Goal: Task Accomplishment & Management: Manage account settings

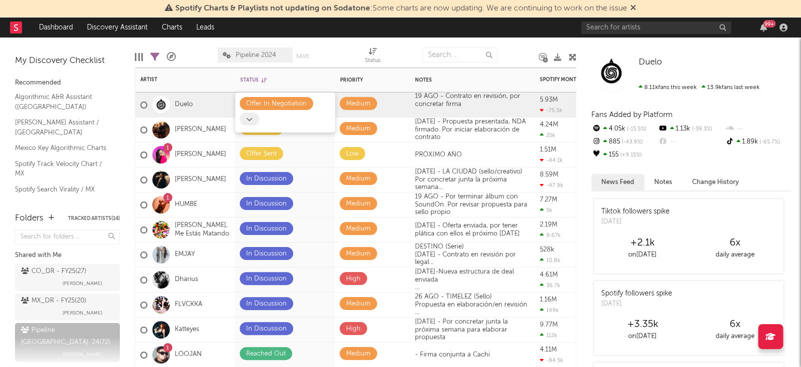
click at [255, 119] on span at bounding box center [249, 118] width 19 height 13
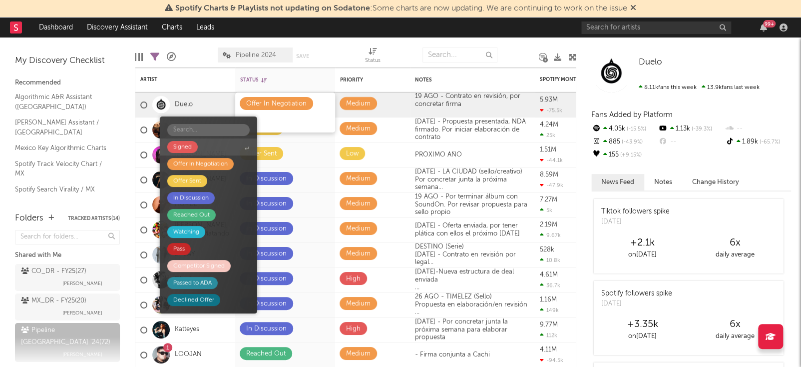
click at [225, 149] on span "Signed" at bounding box center [208, 146] width 97 height 17
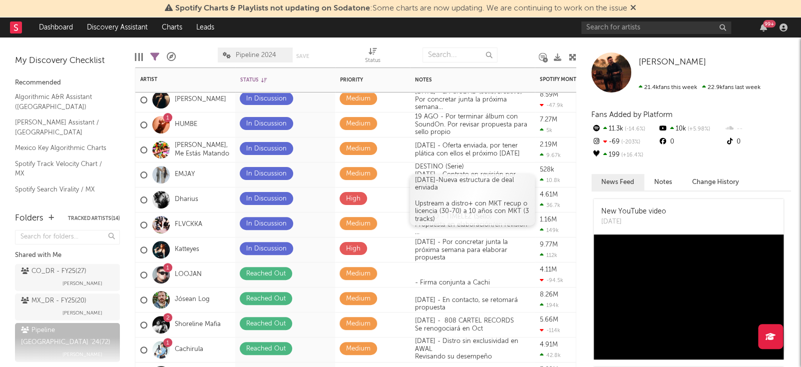
click at [450, 196] on div at bounding box center [472, 196] width 115 height 8
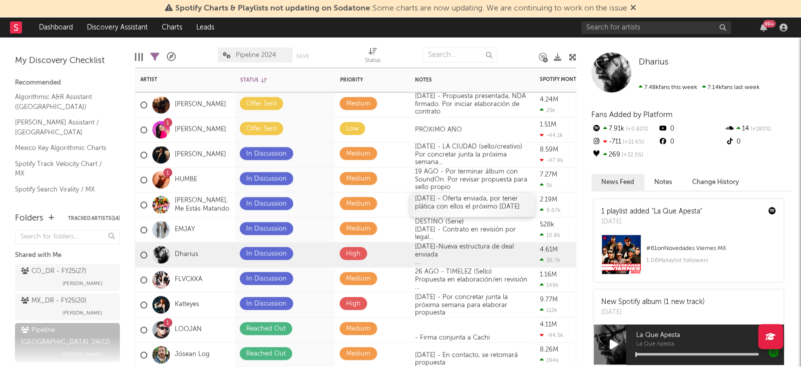
click at [444, 196] on div "[DATE] - Oferta enviada, por tener plática con ellos el próximo [DATE]" at bounding box center [472, 204] width 125 height 24
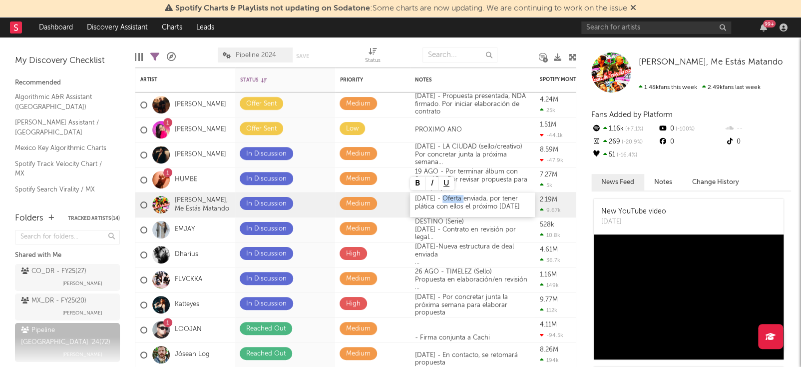
click at [442, 202] on div "[DATE] - Oferta enviada, por tener plática con ellos el próximo [DATE]" at bounding box center [472, 204] width 125 height 24
click at [514, 207] on div "[DATE] - Oferta enviada, por tener plática con ellos el próximo [DATE]" at bounding box center [472, 204] width 125 height 24
drag, startPoint x: 488, startPoint y: 194, endPoint x: 418, endPoint y: 214, distance: 73.3
click at [418, 214] on div "[DATE] - Oferta enviada, por tener plática con ellos el próximo [DATE] Licencia…" at bounding box center [472, 204] width 125 height 36
click at [484, 207] on div "[DATE] - Oferta enviada, licencia de todo lo nuevo (120k)" at bounding box center [472, 204] width 125 height 24
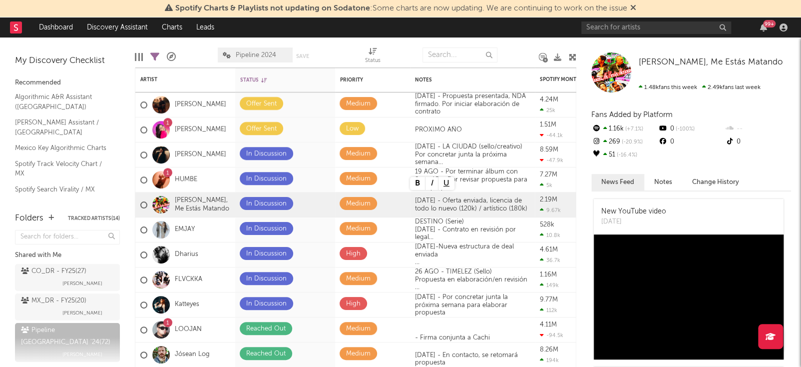
click at [552, 42] on div "Edit Columns Filters ( 21 of 72 ) A&R Pipeline Pipeline 2024 Save Save as Status" at bounding box center [355, 52] width 441 height 30
click at [526, 205] on div "[DATE] - Oferta enviada, licencia de todo lo nuevo (120k) / artístico (180k)" at bounding box center [472, 204] width 125 height 24
click at [525, 203] on div "[DATE] - Oferta enviada, licencia de todo lo nuevo (120k) / artístico (180k), t…" at bounding box center [472, 204] width 125 height 28
click at [524, 48] on div at bounding box center [518, 54] width 27 height 25
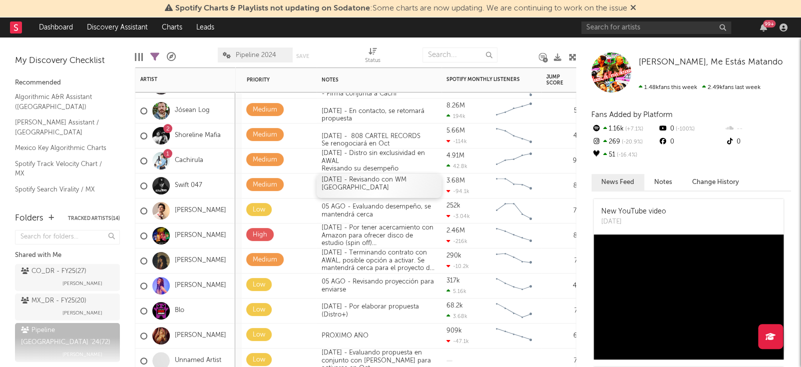
click at [358, 191] on div "[DATE] - Revisando con WM [GEOGRAPHIC_DATA]" at bounding box center [379, 185] width 125 height 24
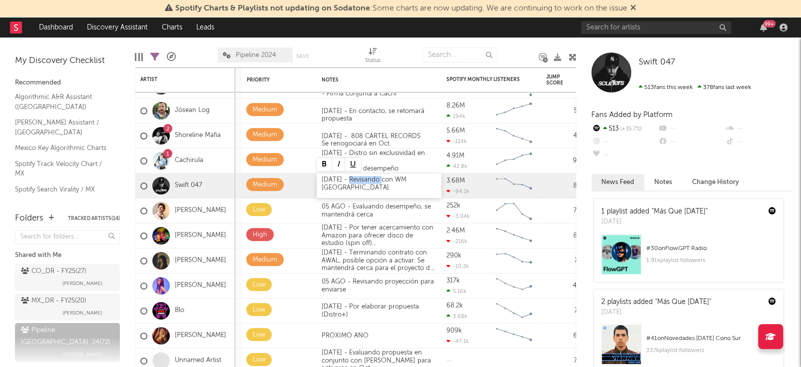
click at [355, 189] on div "[DATE] - Revisando con WM [GEOGRAPHIC_DATA]" at bounding box center [379, 185] width 125 height 24
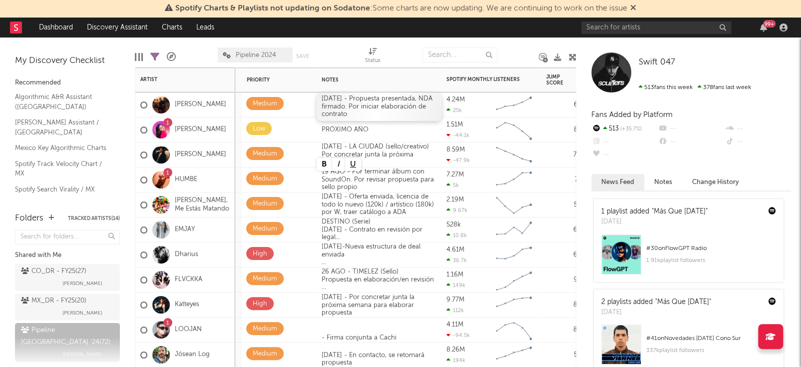
click at [345, 113] on div "[DATE] - Propuesta presentada, NDA firmado. Por iniciar elaboración de contrato" at bounding box center [379, 106] width 125 height 28
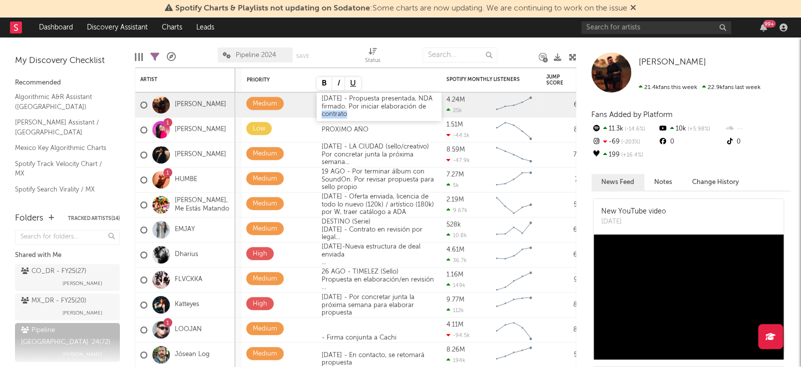
click at [353, 115] on div "[DATE] - Propuesta presentada, NDA firmado. Por iniciar elaboración de contrato" at bounding box center [379, 106] width 125 height 28
click at [410, 50] on div at bounding box center [401, 54] width 27 height 25
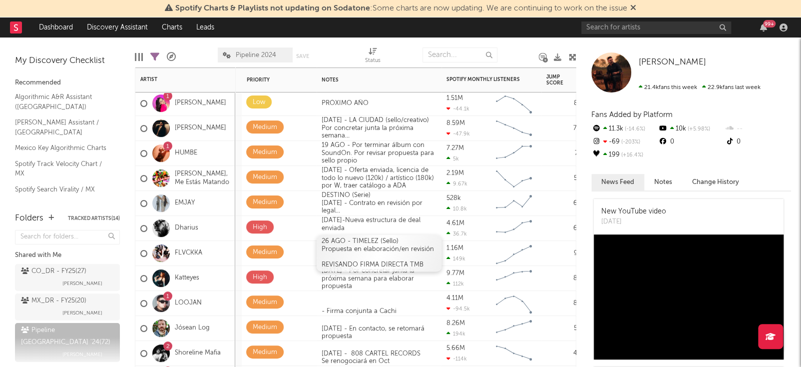
click at [357, 251] on div "[DATE] - TIMELEZ (Sello) Propuesta en elaboración/en revisión REVISANDO FIRMA D…" at bounding box center [379, 253] width 125 height 36
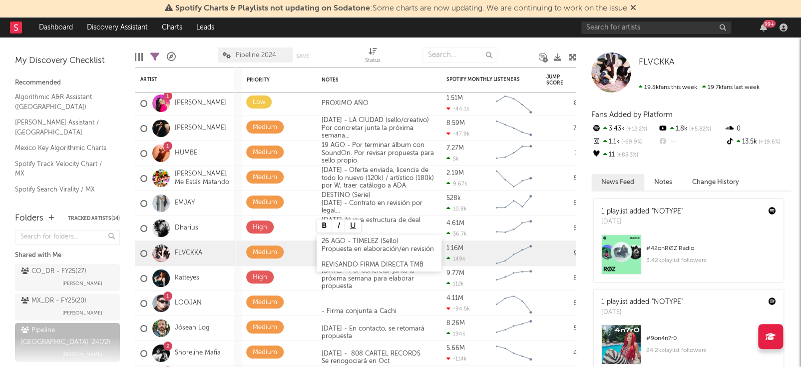
click at [336, 265] on div "REVISANDO FIRMA DIRECTA TMB" at bounding box center [379, 265] width 115 height 8
click at [322, 263] on div "2 ALBUMS + 2 ALBUMS por opciones" at bounding box center [379, 265] width 115 height 8
click at [433, 267] on div "2 ALBUMS + 2 ALBUMS por opciones" at bounding box center [379, 265] width 115 height 8
click at [431, 243] on div "[DATE] - TIMELEZ (Sello) Propuesta en elaboración/en revisión 2 ALBUMS + 2 ALBU…" at bounding box center [379, 253] width 125 height 52
click at [412, 76] on div "Notes" at bounding box center [379, 79] width 115 height 21
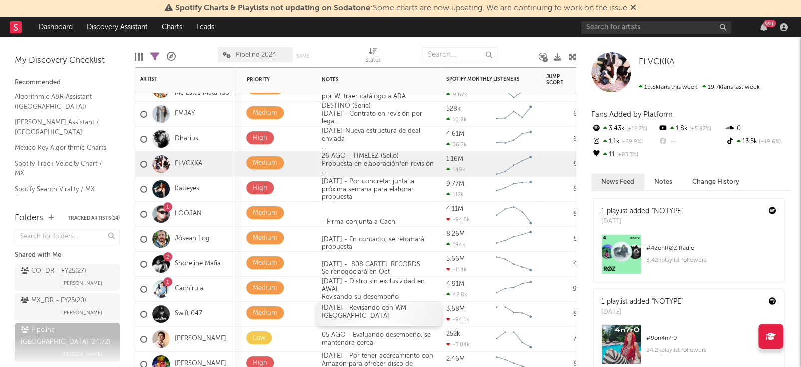
click at [357, 324] on div "[DATE] - Revisando con WM [GEOGRAPHIC_DATA]" at bounding box center [379, 314] width 125 height 24
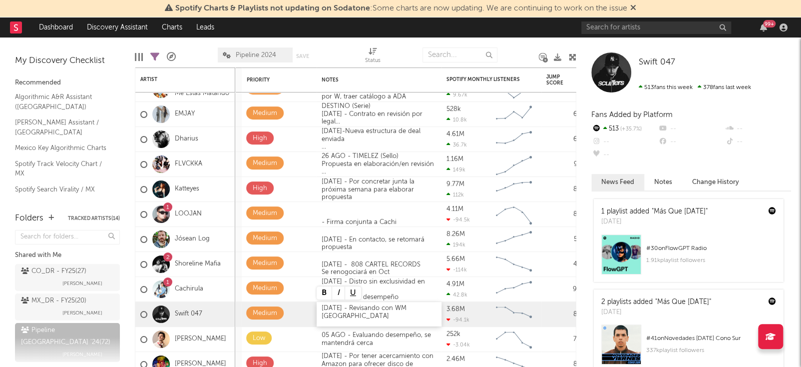
click at [340, 309] on div "[DATE] - Revisando con WM [GEOGRAPHIC_DATA]" at bounding box center [379, 314] width 125 height 24
click at [323, 309] on div "[DATE] - Revisando con WM [GEOGRAPHIC_DATA]" at bounding box center [379, 314] width 125 height 24
click at [386, 83] on div "Notes" at bounding box center [379, 79] width 115 height 21
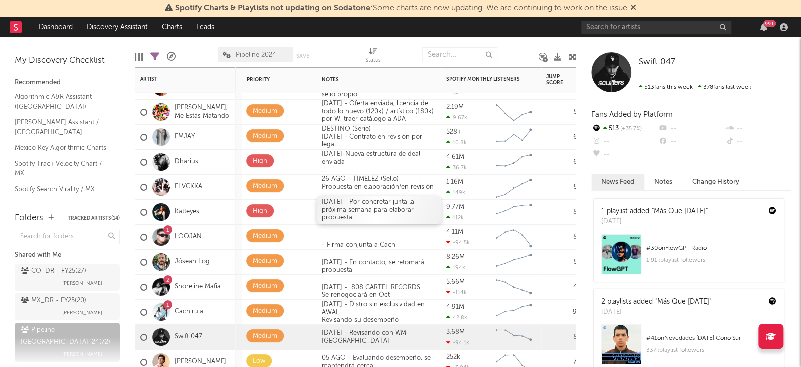
click at [349, 205] on div "[DATE] - Por concretar junta la próxima semana para elaborar propuesta" at bounding box center [379, 210] width 125 height 28
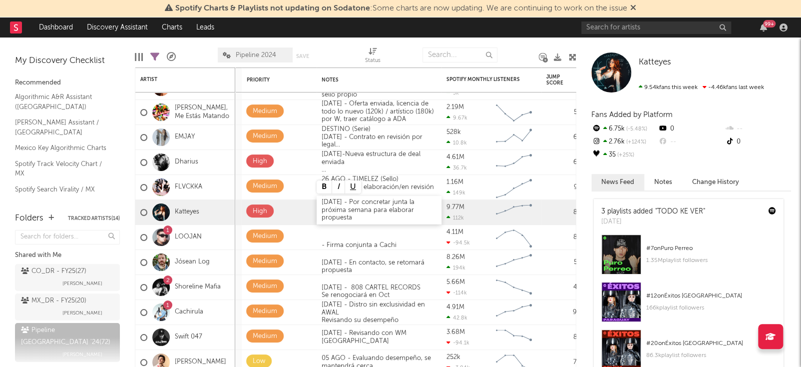
click at [326, 202] on div "[DATE] - Por concretar junta la próxima semana para elaborar propuesta" at bounding box center [379, 210] width 125 height 28
click at [403, 48] on div at bounding box center [401, 54] width 27 height 25
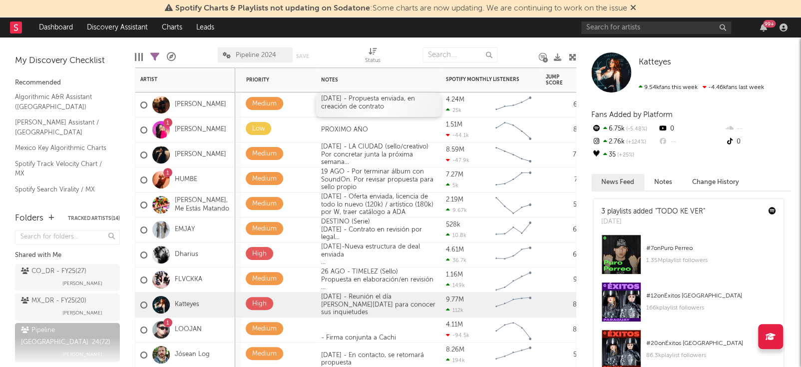
click at [337, 99] on div "[DATE] - Propuesta enviada, en creación de contrato" at bounding box center [378, 104] width 125 height 24
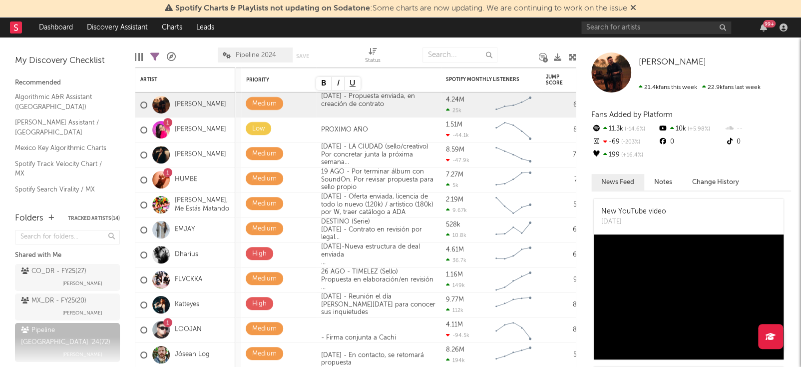
click at [414, 54] on div at bounding box center [401, 54] width 27 height 25
click at [605, 29] on input "text" at bounding box center [656, 27] width 150 height 12
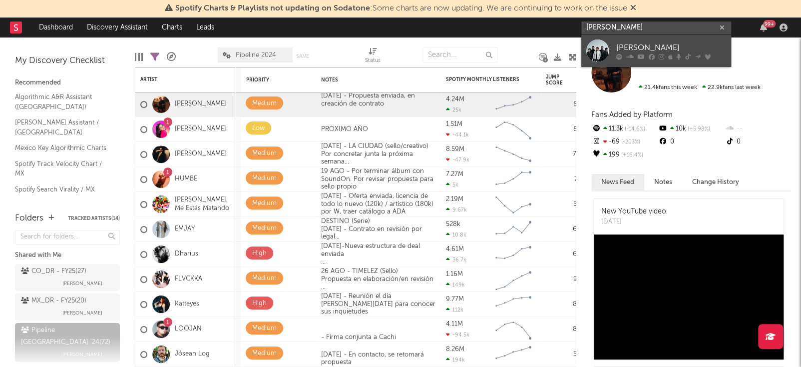
type input "[PERSON_NAME]"
click at [628, 43] on div "[PERSON_NAME]" at bounding box center [671, 47] width 110 height 12
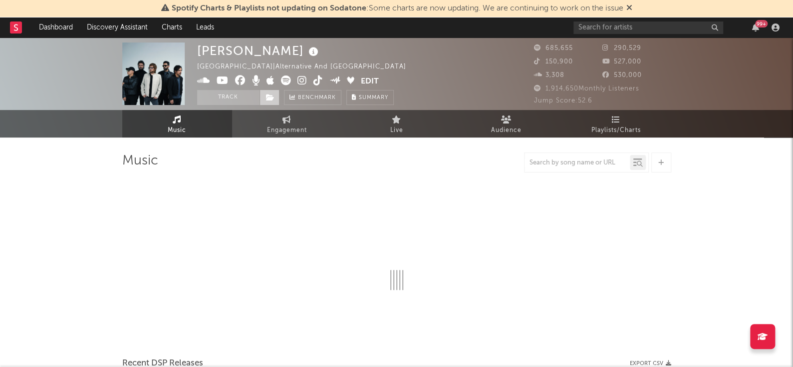
click at [272, 98] on icon at bounding box center [270, 97] width 8 height 7
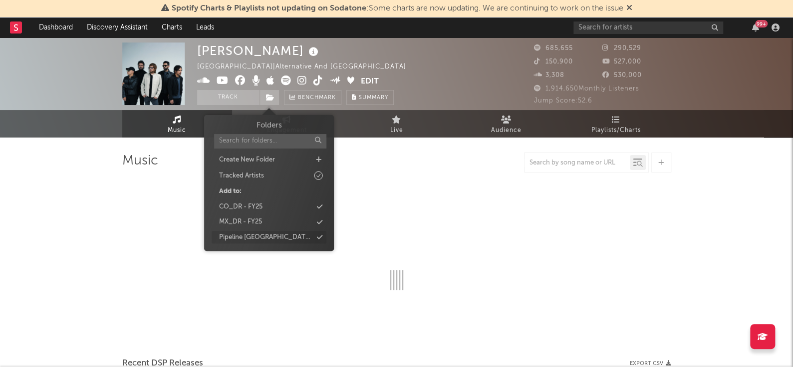
click at [254, 240] on div "Pipeline [GEOGRAPHIC_DATA] '24" at bounding box center [265, 237] width 93 height 10
select select "6m"
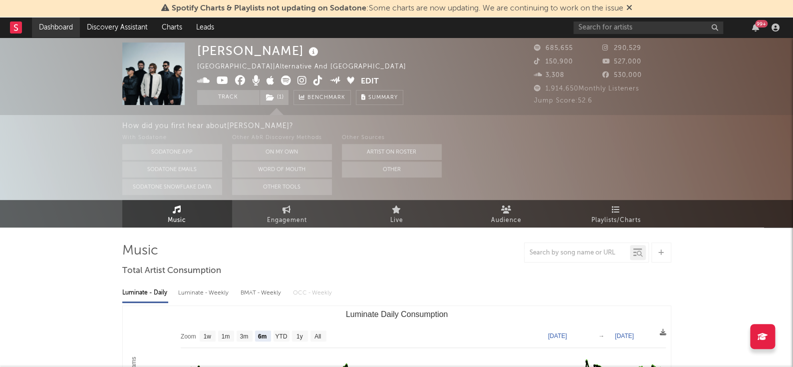
click at [46, 25] on link "Dashboard" at bounding box center [56, 27] width 48 height 20
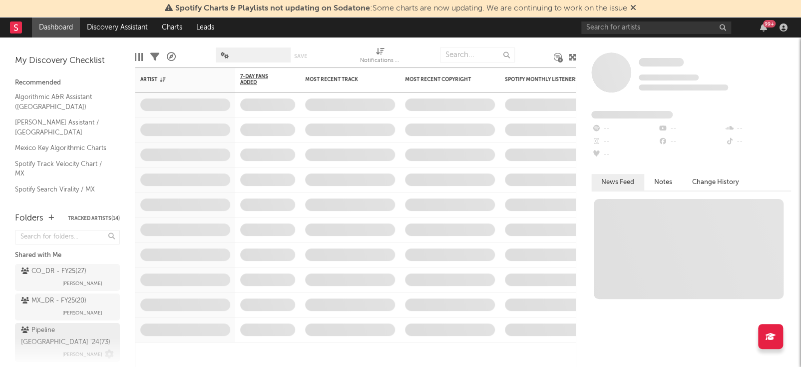
click at [49, 331] on div "Pipeline Mexico '24 ( 73 )" at bounding box center [66, 336] width 90 height 24
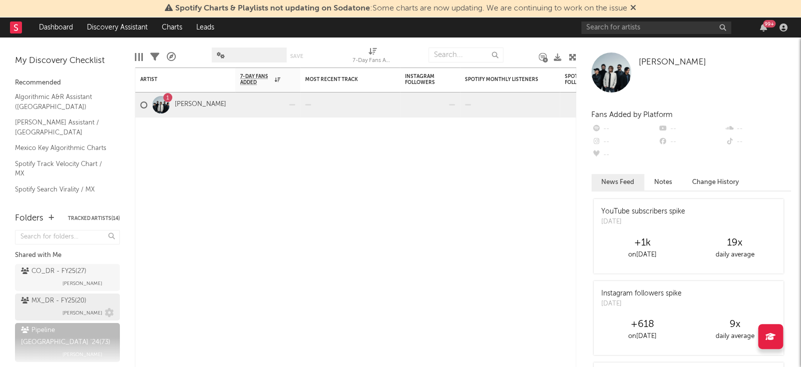
click at [58, 309] on div "MX_DR - FY25 ( 20 ) [PERSON_NAME]" at bounding box center [67, 307] width 93 height 24
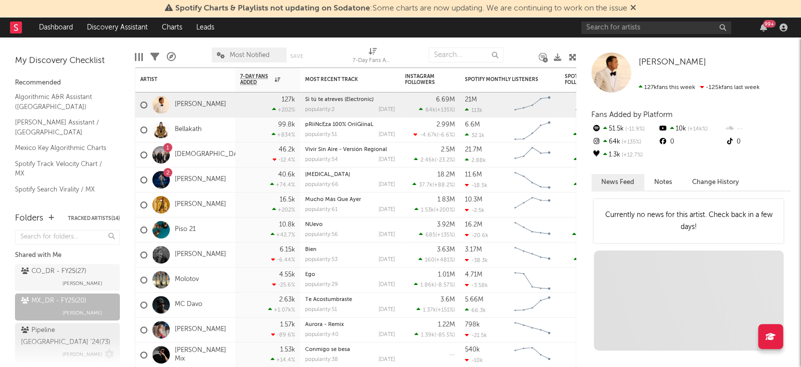
click at [46, 333] on div "Pipeline Mexico '24 ( 73 )" at bounding box center [66, 336] width 90 height 24
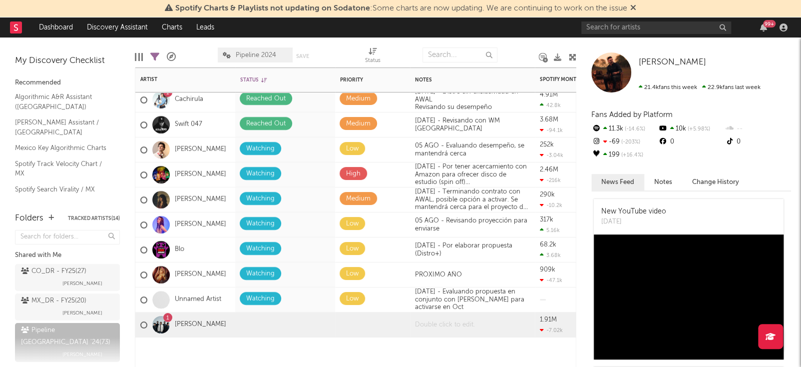
click at [436, 326] on div at bounding box center [472, 324] width 125 height 24
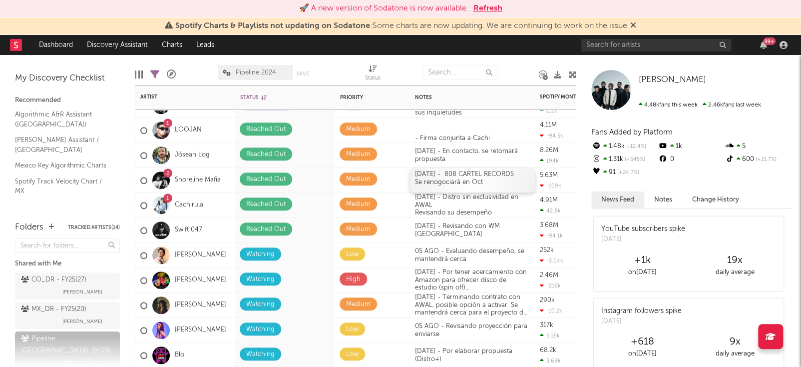
click at [446, 183] on div "[DATE] - 808 CARTEL RECORDS Se renogociará en Oct" at bounding box center [472, 180] width 125 height 24
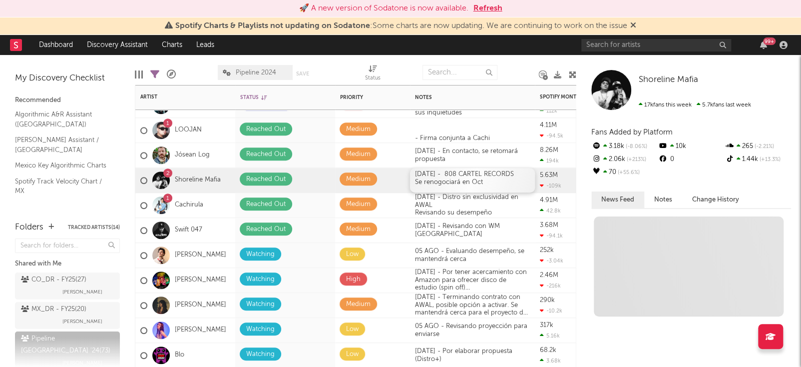
click at [446, 183] on div "[DATE] - 808 CARTEL RECORDS Se renogociará en Oct" at bounding box center [472, 180] width 125 height 24
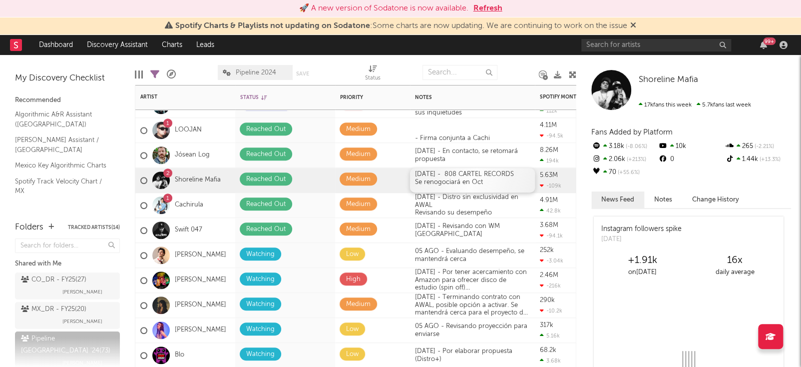
click at [491, 181] on div "[DATE] - 808 CARTEL RECORDS Se renogociará en Oct" at bounding box center [472, 180] width 125 height 24
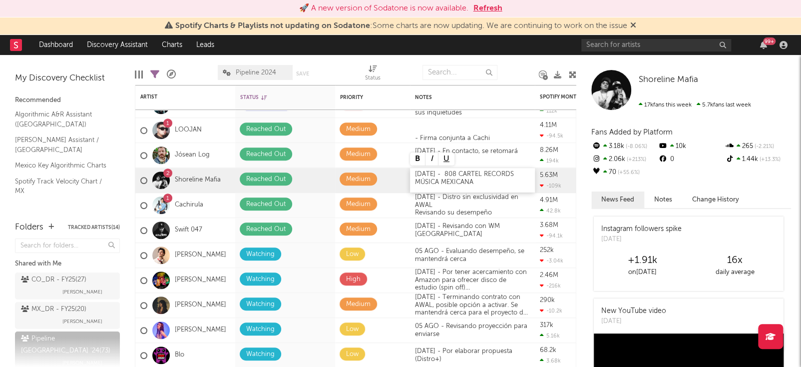
click at [445, 174] on div "[DATE] - 808 CARTEL RECORDS MÚSICA MEXICANA" at bounding box center [472, 180] width 125 height 24
click at [509, 61] on div at bounding box center [518, 72] width 27 height 25
